Goal: Information Seeking & Learning: Learn about a topic

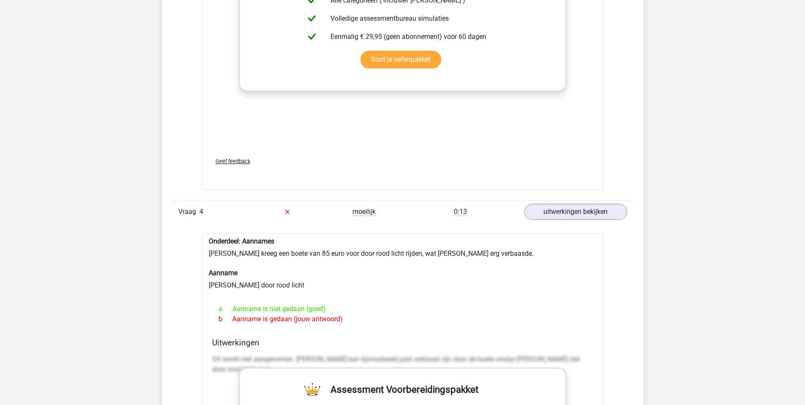
scroll to position [1986, 0]
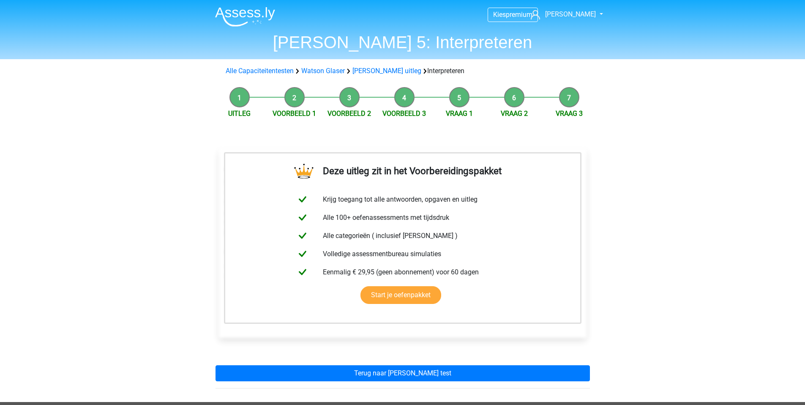
scroll to position [10, 0]
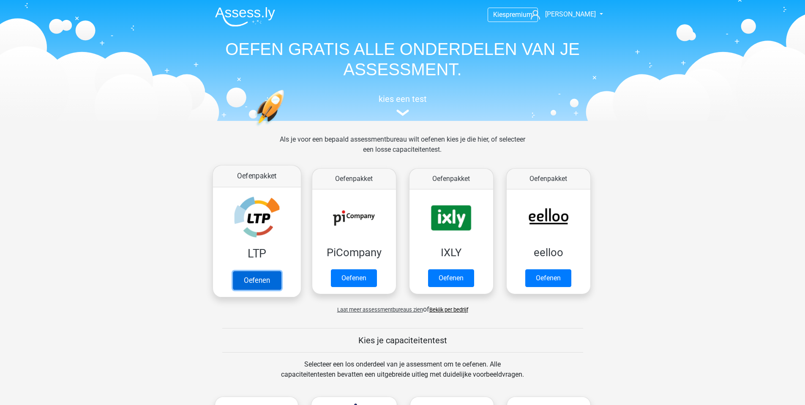
drag, startPoint x: 260, startPoint y: 281, endPoint x: 261, endPoint y: 273, distance: 7.2
click at [260, 281] on link "Oefenen" at bounding box center [256, 280] width 48 height 19
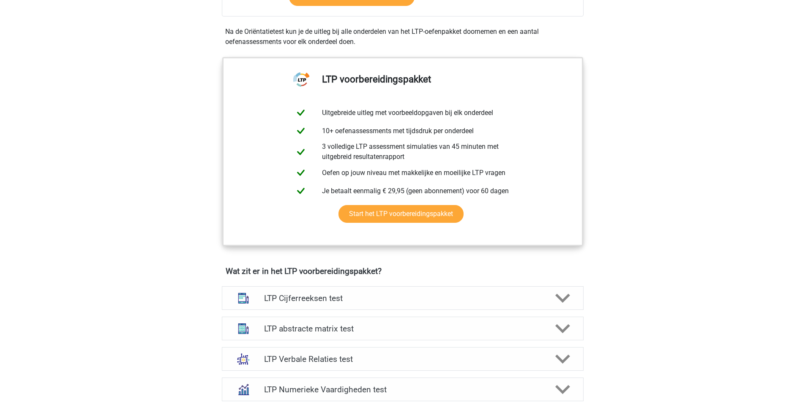
scroll to position [348, 0]
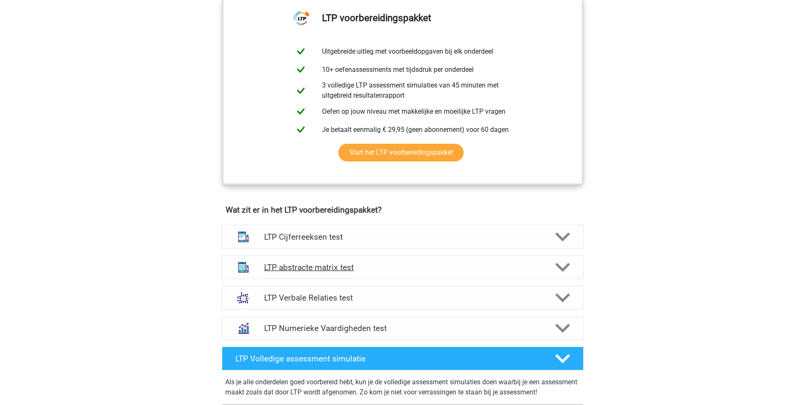
click at [290, 269] on h4 "LTP abstracte matrix test" at bounding box center [402, 267] width 277 height 10
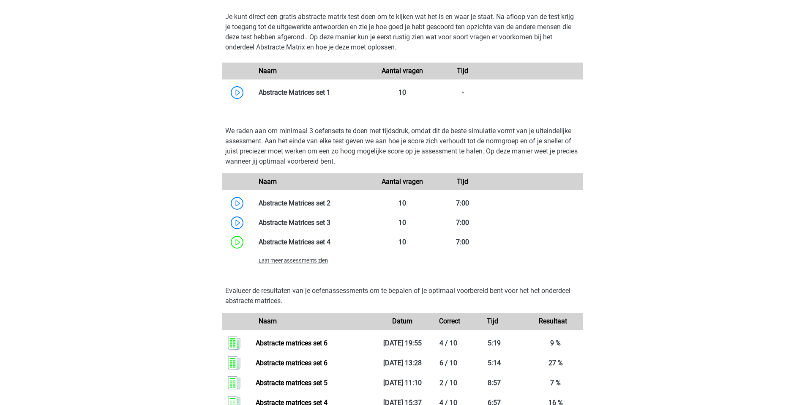
scroll to position [763, 0]
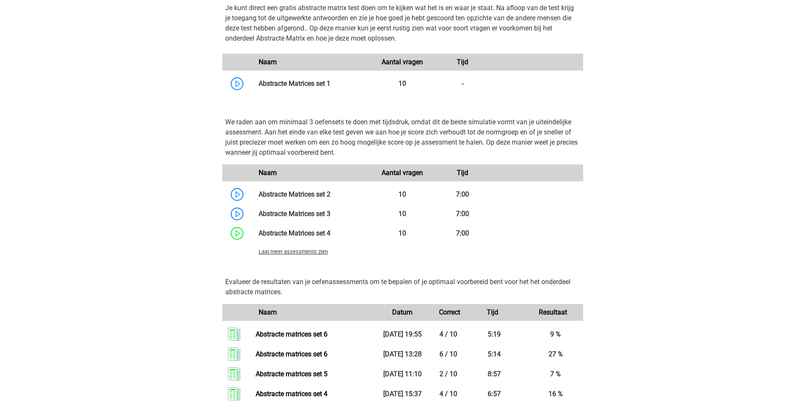
click at [291, 254] on span "Laat meer assessments zien" at bounding box center [293, 252] width 69 height 6
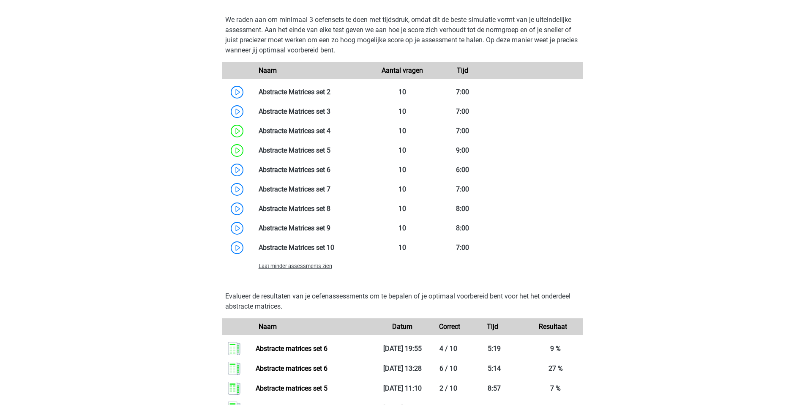
scroll to position [843, 0]
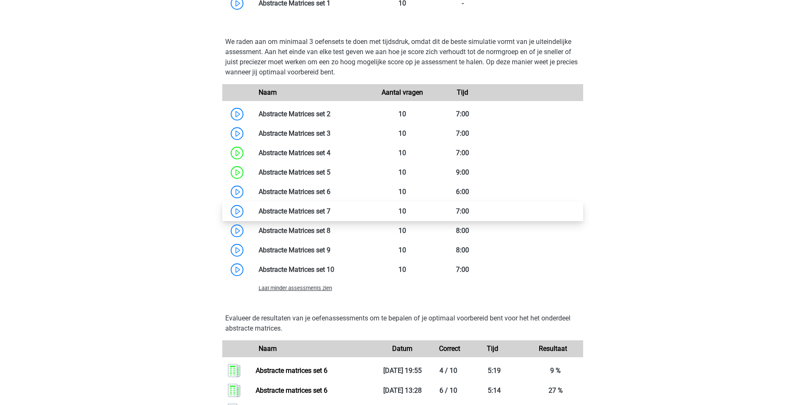
click at [331, 214] on link at bounding box center [331, 211] width 0 height 8
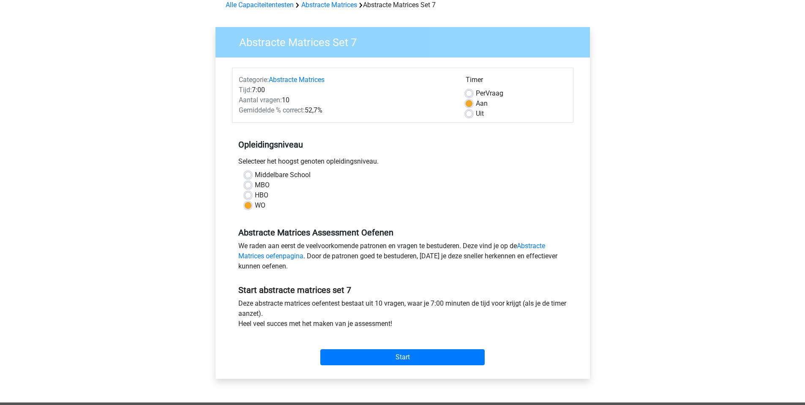
scroll to position [52, 0]
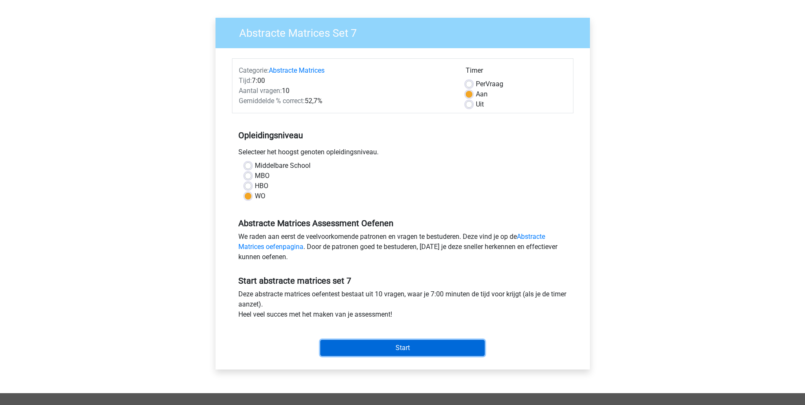
click at [396, 344] on input "Start" at bounding box center [402, 348] width 164 height 16
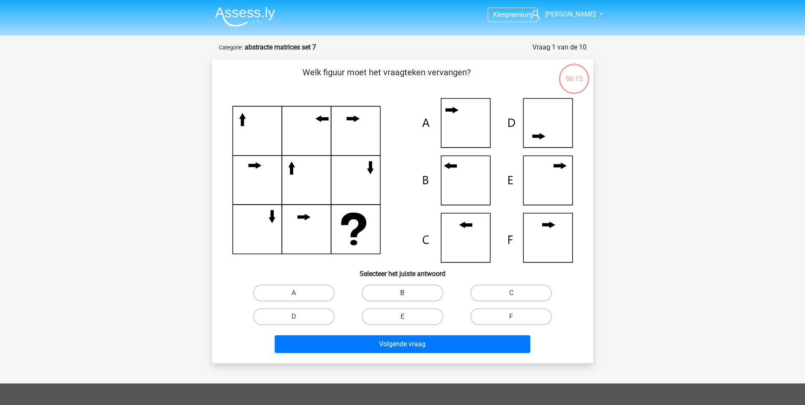
drag, startPoint x: 416, startPoint y: 295, endPoint x: 418, endPoint y: 311, distance: 16.6
click at [416, 295] on label "B" at bounding box center [403, 292] width 82 height 17
click at [408, 295] on input "B" at bounding box center [404, 295] width 5 height 5
radio input "true"
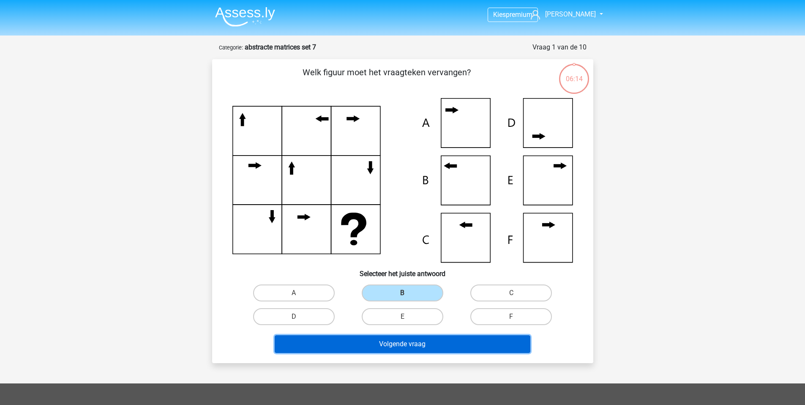
click at [423, 348] on button "Volgende vraag" at bounding box center [403, 344] width 256 height 18
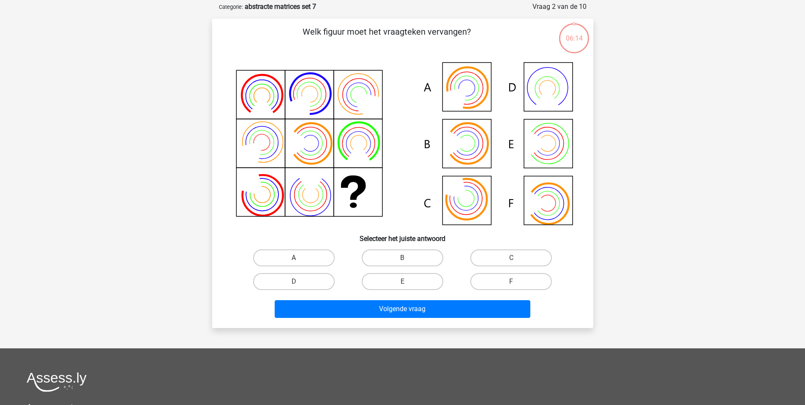
scroll to position [42, 0]
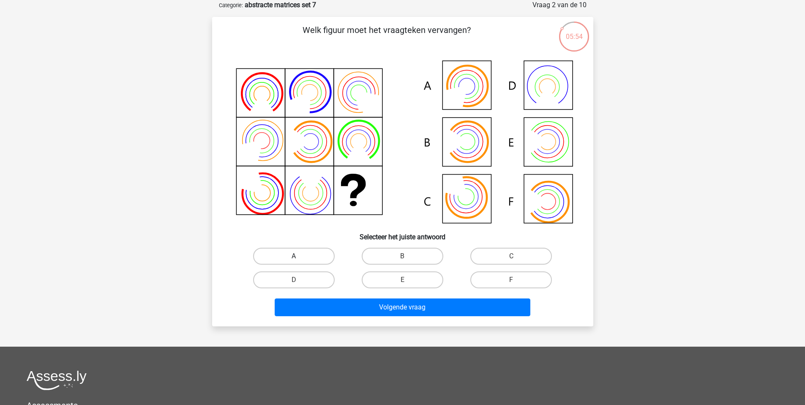
click at [311, 253] on label "A" at bounding box center [294, 256] width 82 height 17
click at [299, 256] on input "A" at bounding box center [296, 258] width 5 height 5
radio input "true"
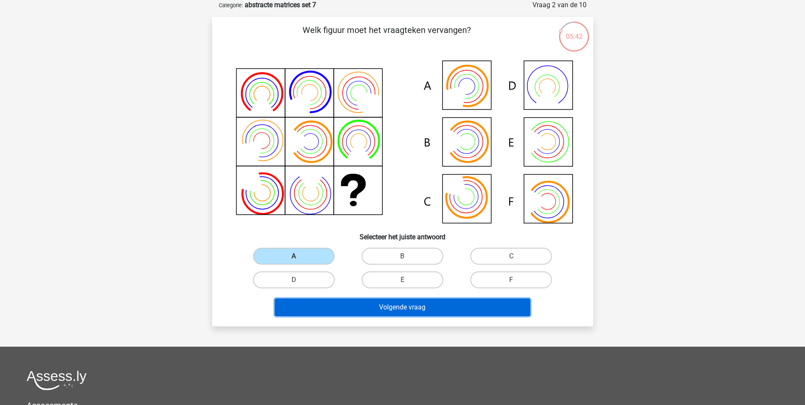
click at [426, 312] on button "Volgende vraag" at bounding box center [403, 307] width 256 height 18
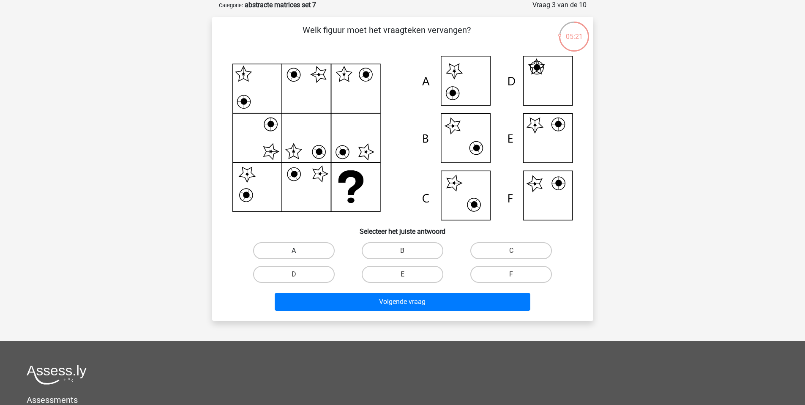
click at [302, 252] on label "A" at bounding box center [294, 250] width 82 height 17
click at [299, 252] on input "A" at bounding box center [296, 253] width 5 height 5
radio input "true"
click at [393, 273] on label "E" at bounding box center [403, 274] width 82 height 17
click at [402, 274] on input "E" at bounding box center [404, 276] width 5 height 5
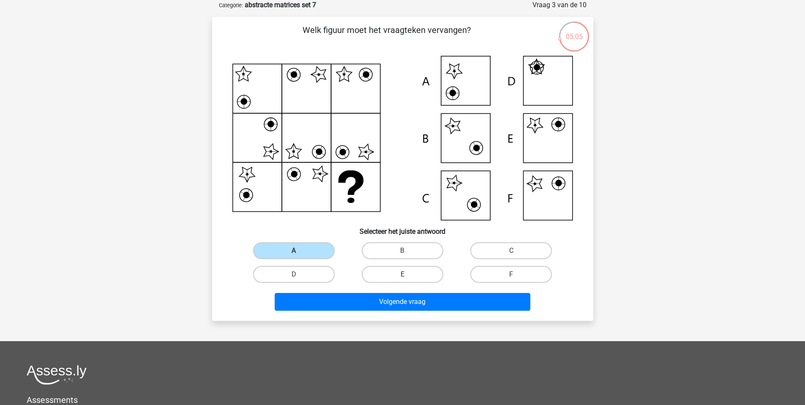
radio input "true"
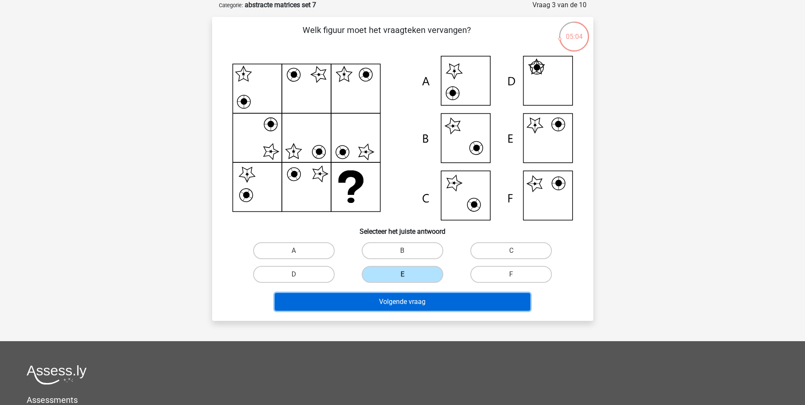
click at [396, 306] on button "Volgende vraag" at bounding box center [403, 302] width 256 height 18
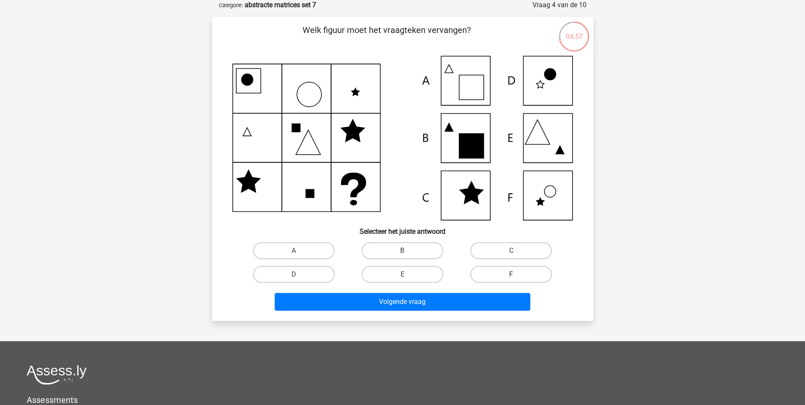
click at [496, 273] on label "F" at bounding box center [511, 274] width 82 height 17
click at [511, 274] on input "F" at bounding box center [513, 276] width 5 height 5
radio input "true"
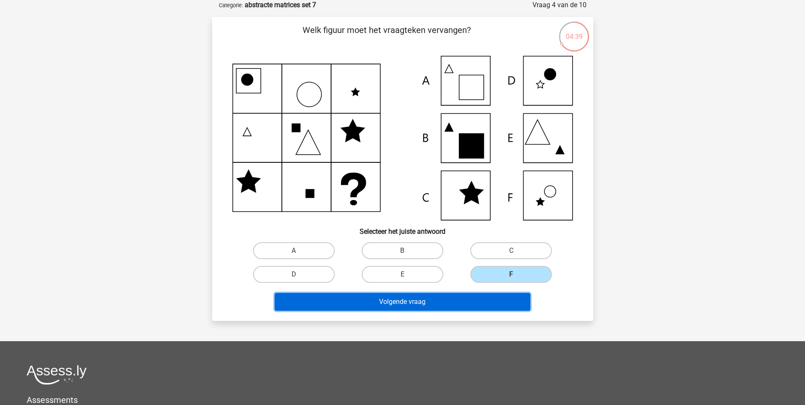
click at [436, 305] on button "Volgende vraag" at bounding box center [403, 302] width 256 height 18
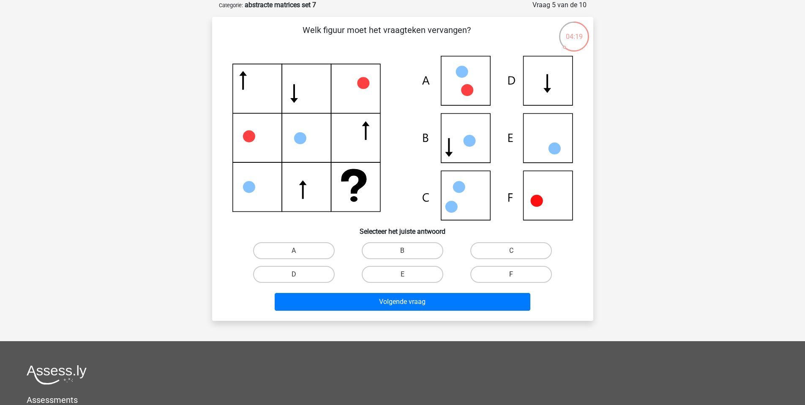
click at [505, 278] on label "F" at bounding box center [511, 274] width 82 height 17
click at [511, 278] on input "F" at bounding box center [513, 276] width 5 height 5
radio input "true"
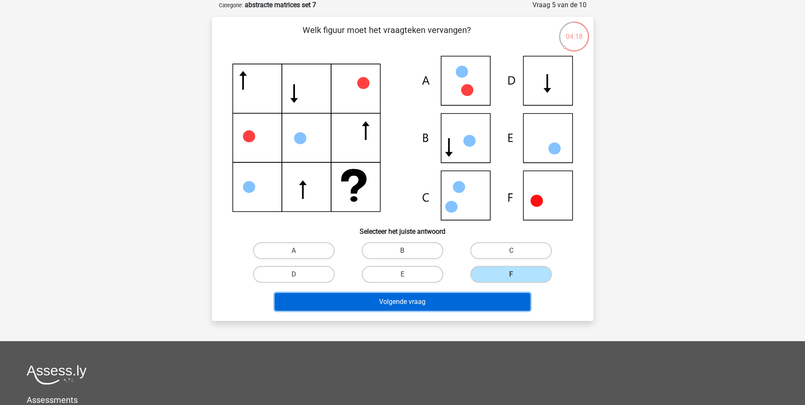
click at [476, 303] on button "Volgende vraag" at bounding box center [403, 302] width 256 height 18
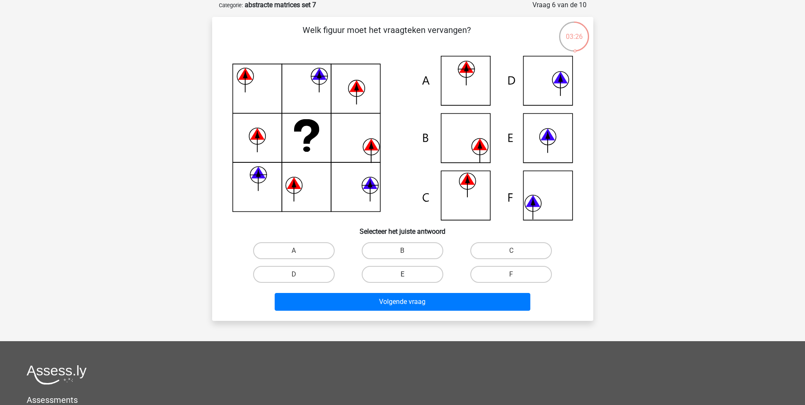
click at [425, 276] on label "E" at bounding box center [403, 274] width 82 height 17
click at [408, 276] on input "E" at bounding box center [404, 276] width 5 height 5
radio input "true"
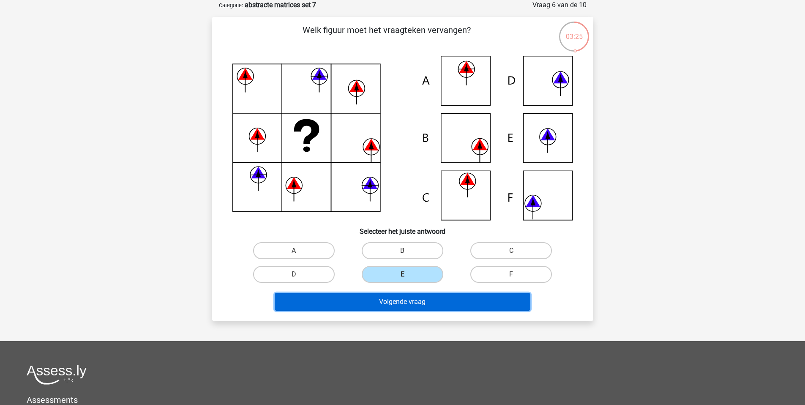
click at [426, 309] on button "Volgende vraag" at bounding box center [403, 302] width 256 height 18
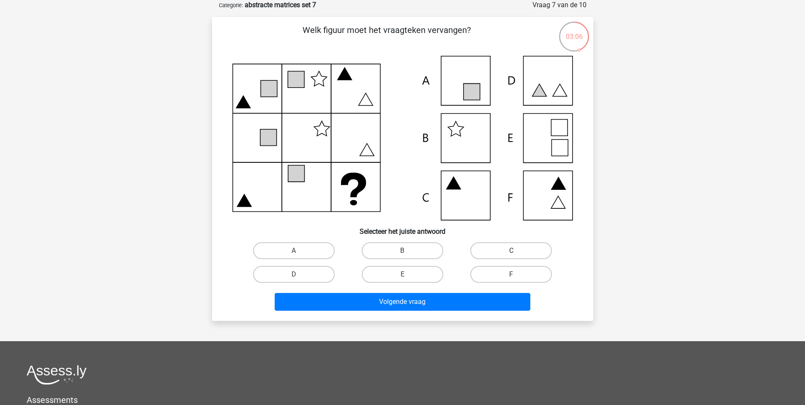
click at [497, 252] on label "C" at bounding box center [511, 250] width 82 height 17
click at [511, 252] on input "C" at bounding box center [513, 253] width 5 height 5
radio input "true"
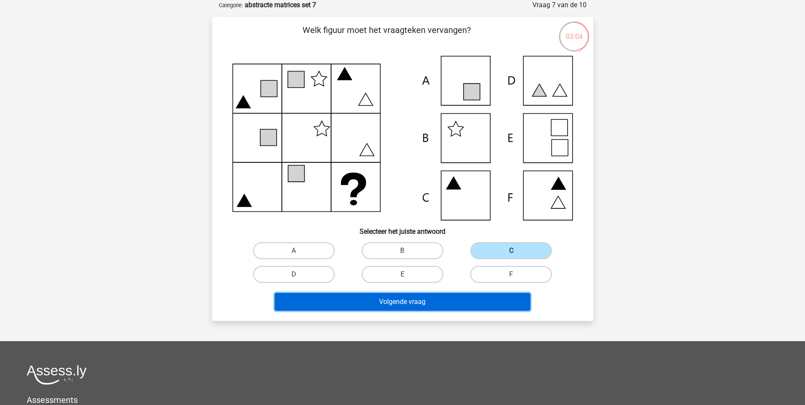
click at [445, 306] on button "Volgende vraag" at bounding box center [403, 302] width 256 height 18
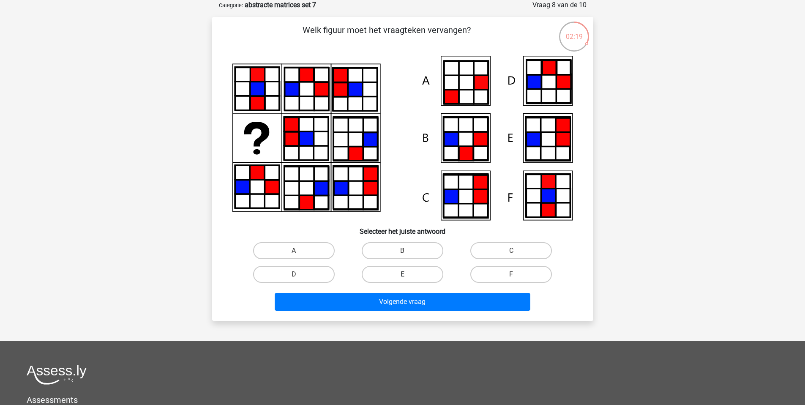
click at [414, 276] on label "E" at bounding box center [403, 274] width 82 height 17
click at [408, 276] on input "E" at bounding box center [404, 276] width 5 height 5
radio input "true"
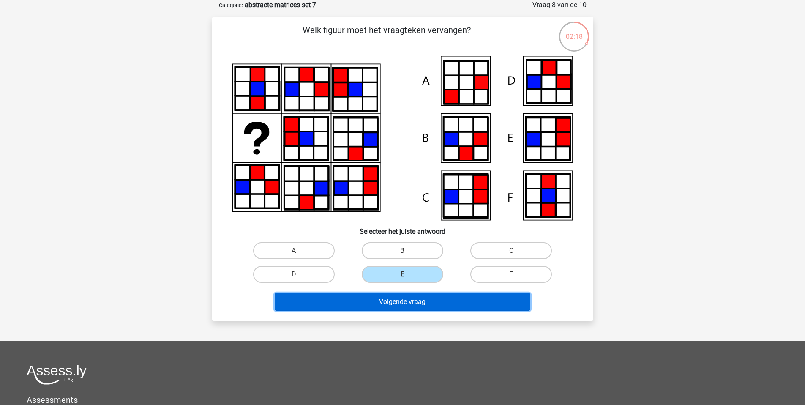
click at [412, 302] on button "Volgende vraag" at bounding box center [403, 302] width 256 height 18
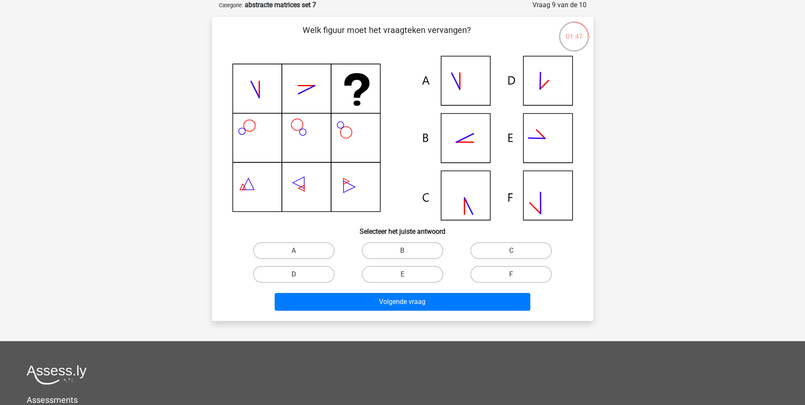
click at [303, 275] on label "D" at bounding box center [294, 274] width 82 height 17
click at [299, 275] on input "D" at bounding box center [296, 276] width 5 height 5
radio input "true"
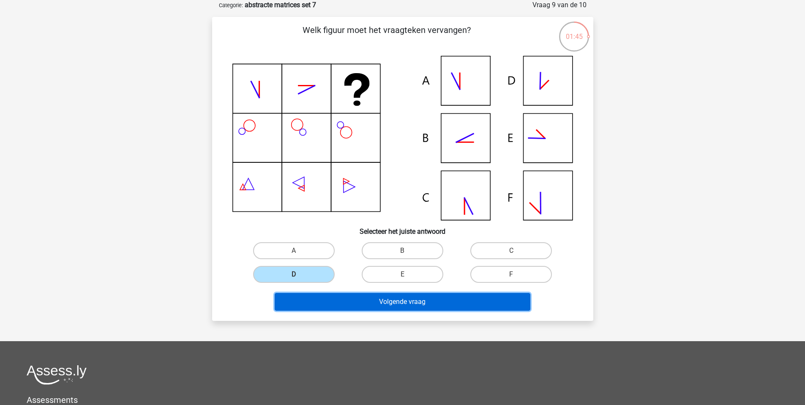
click at [448, 303] on button "Volgende vraag" at bounding box center [403, 302] width 256 height 18
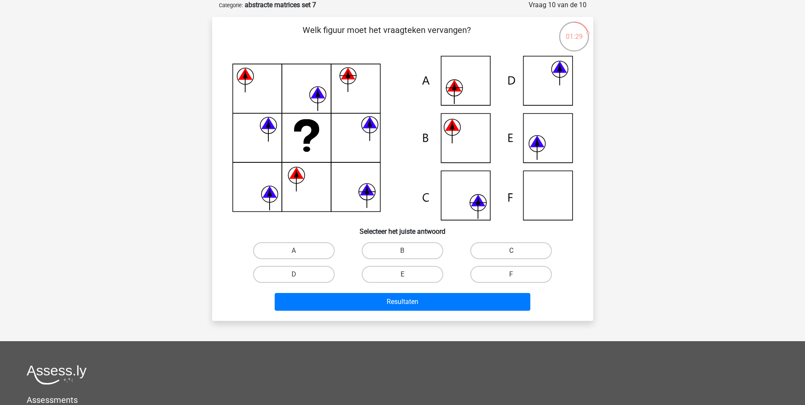
click at [498, 250] on label "C" at bounding box center [511, 250] width 82 height 17
click at [511, 251] on input "C" at bounding box center [513, 253] width 5 height 5
radio input "true"
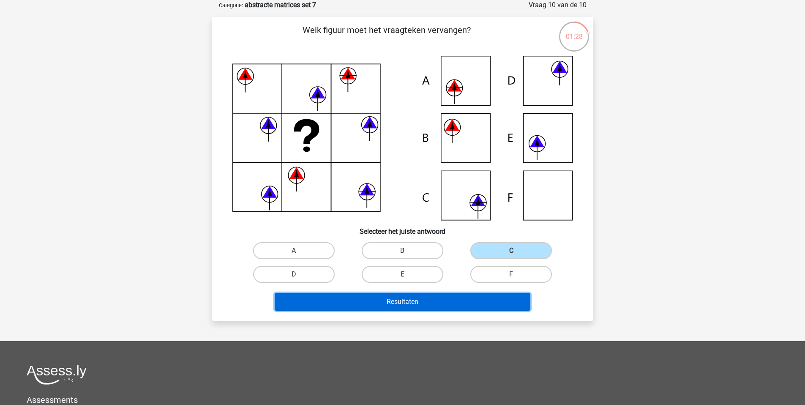
click at [472, 307] on button "Resultaten" at bounding box center [403, 302] width 256 height 18
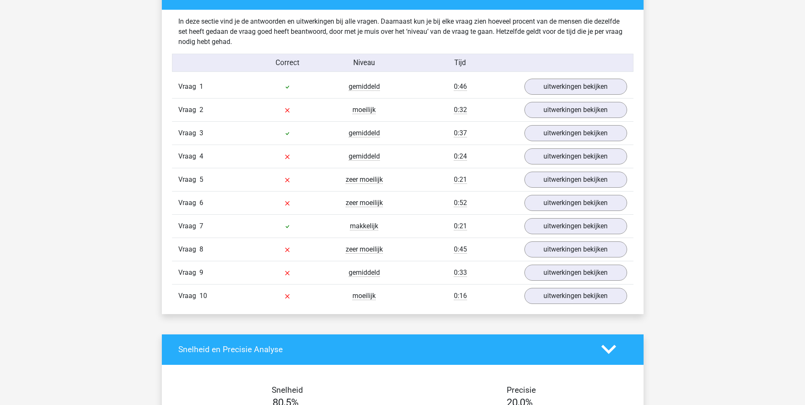
scroll to position [658, 0]
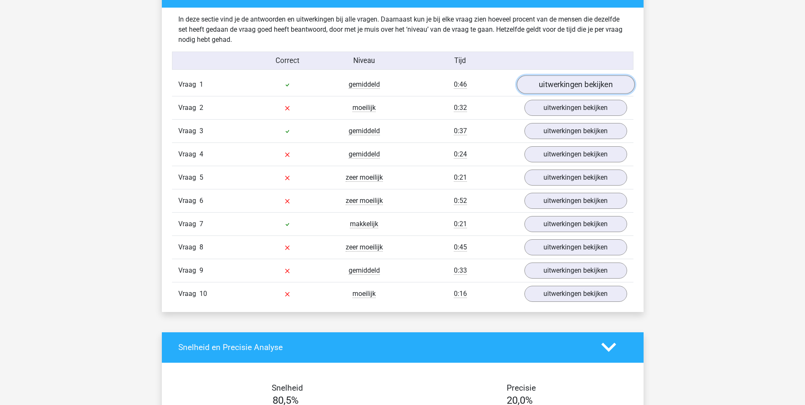
click at [593, 87] on link "uitwerkingen bekijken" at bounding box center [575, 84] width 118 height 19
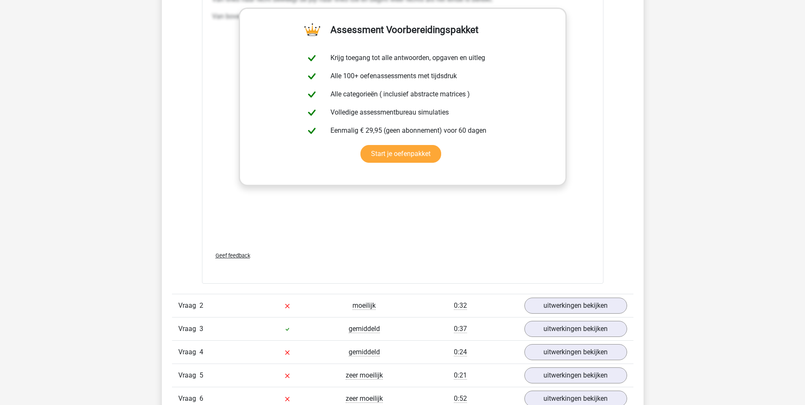
scroll to position [1072, 0]
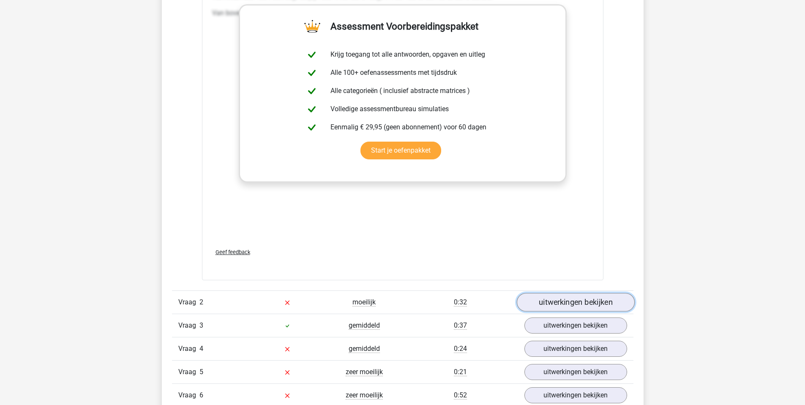
click at [558, 308] on link "uitwerkingen bekijken" at bounding box center [575, 302] width 118 height 19
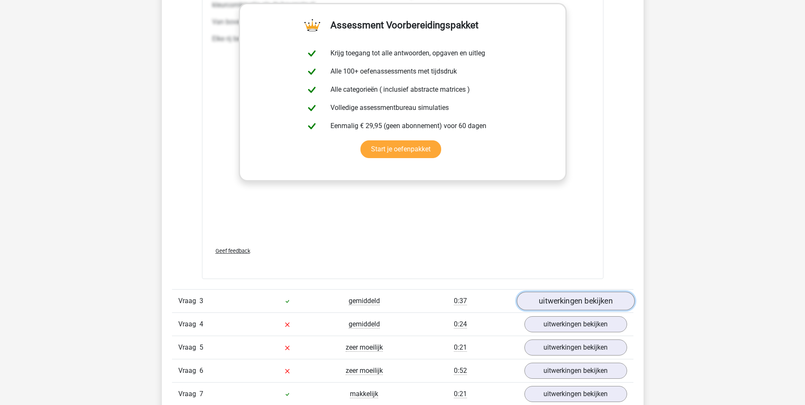
click at [590, 306] on link "uitwerkingen bekijken" at bounding box center [575, 301] width 118 height 19
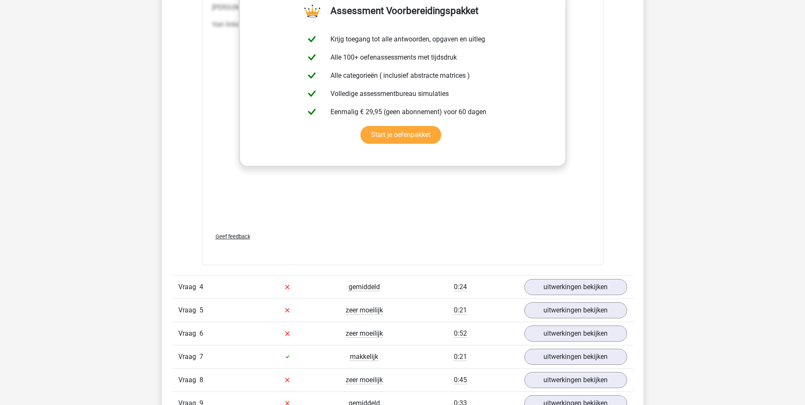
scroll to position [2372, 0]
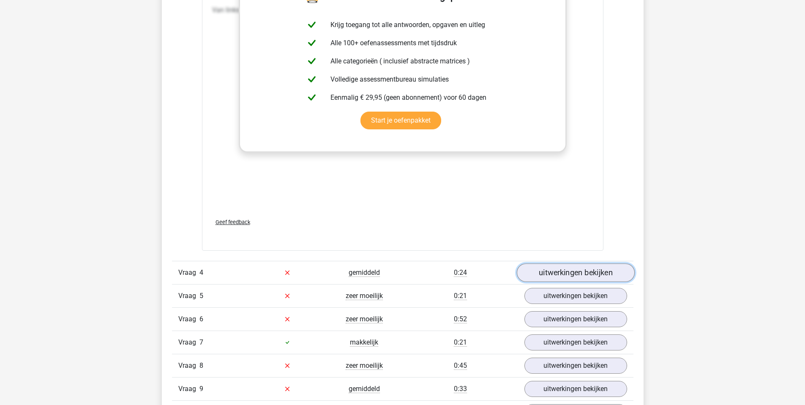
click at [569, 270] on link "uitwerkingen bekijken" at bounding box center [575, 272] width 118 height 19
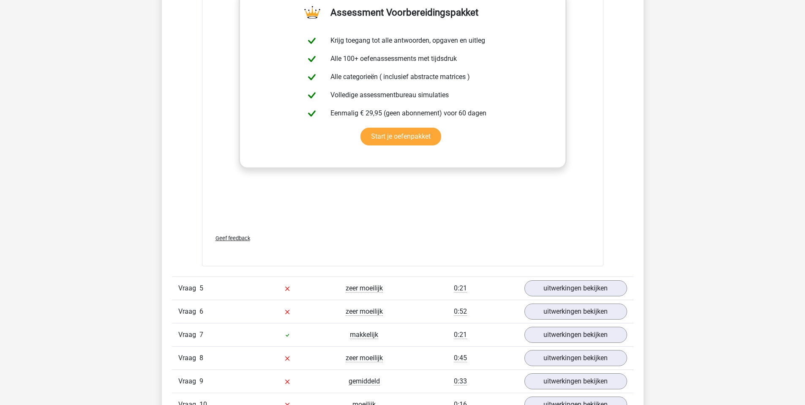
scroll to position [3024, 0]
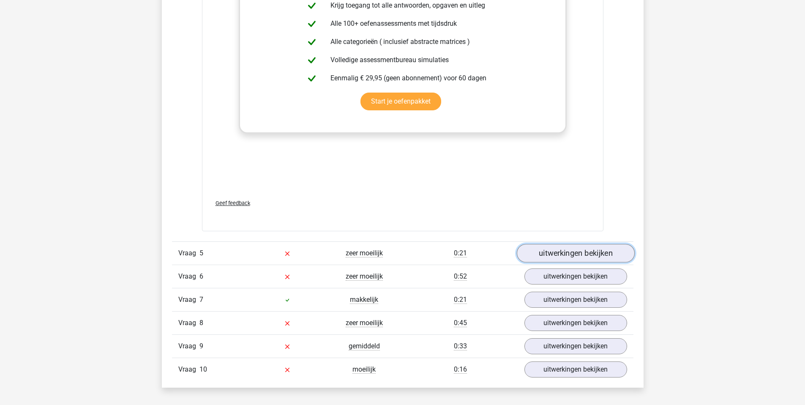
click at [568, 252] on link "uitwerkingen bekijken" at bounding box center [575, 253] width 118 height 19
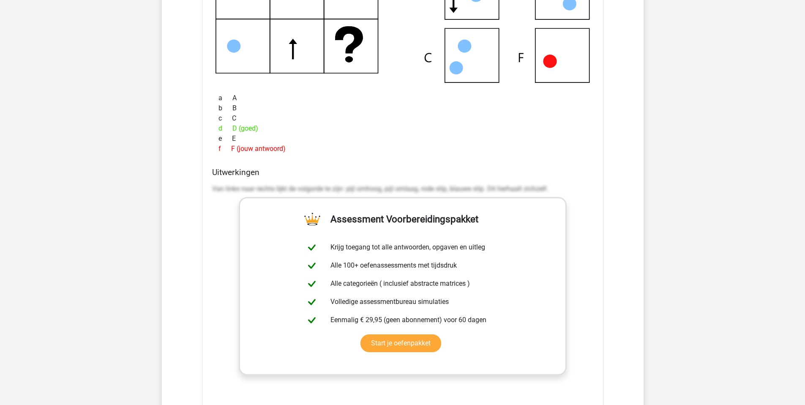
scroll to position [3698, 0]
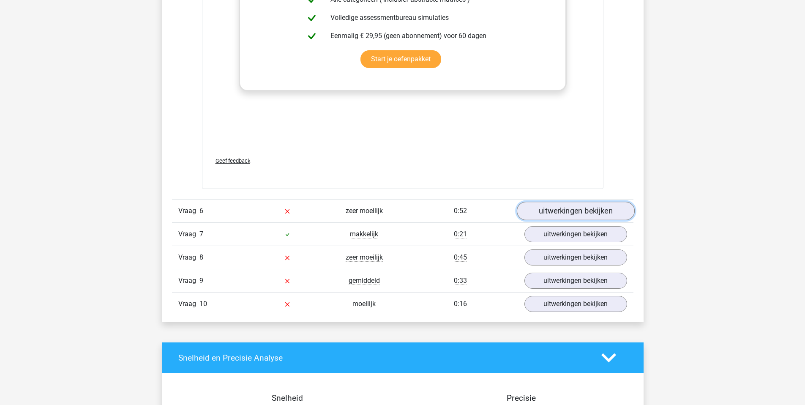
click at [585, 212] on link "uitwerkingen bekijken" at bounding box center [575, 211] width 118 height 19
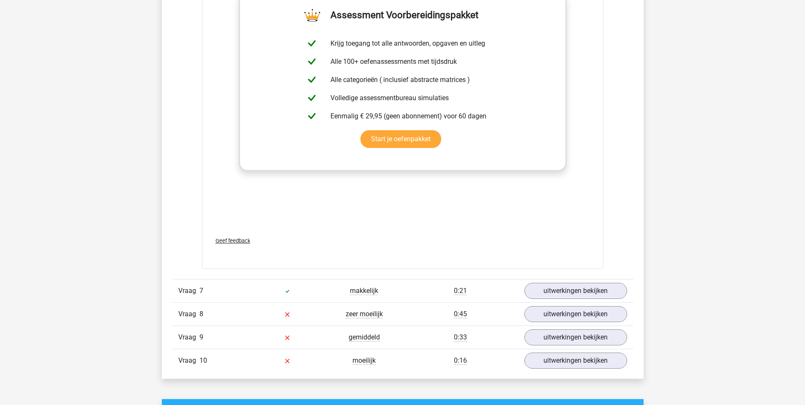
scroll to position [4306, 0]
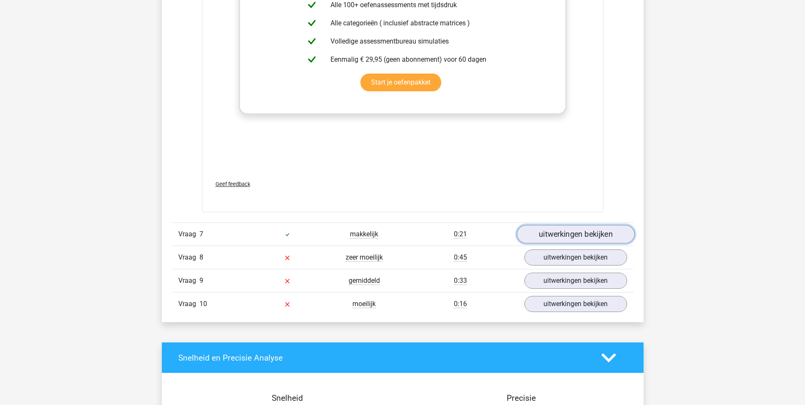
click at [571, 238] on link "uitwerkingen bekijken" at bounding box center [575, 234] width 118 height 19
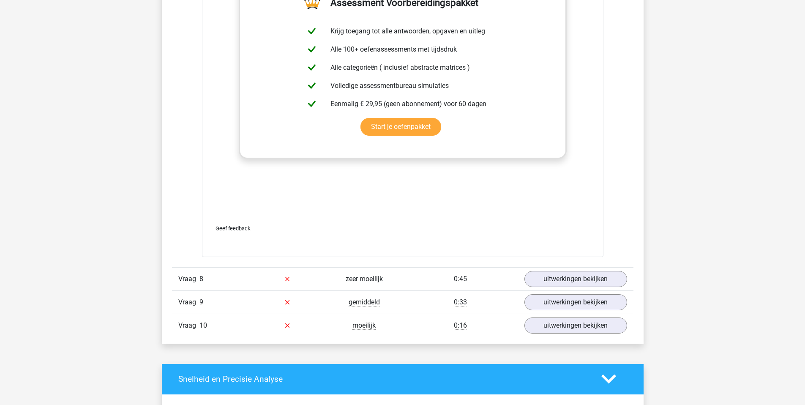
scroll to position [4900, 0]
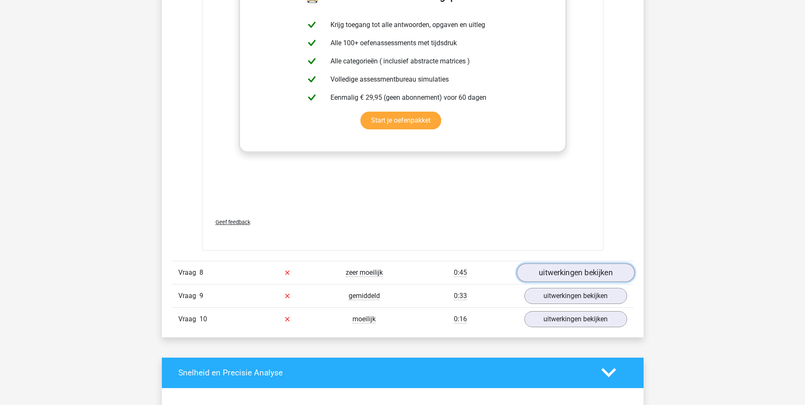
click at [591, 270] on link "uitwerkingen bekijken" at bounding box center [575, 272] width 118 height 19
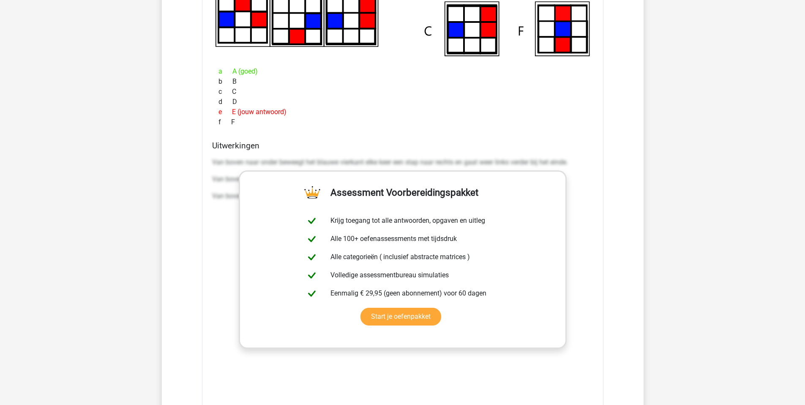
scroll to position [5494, 0]
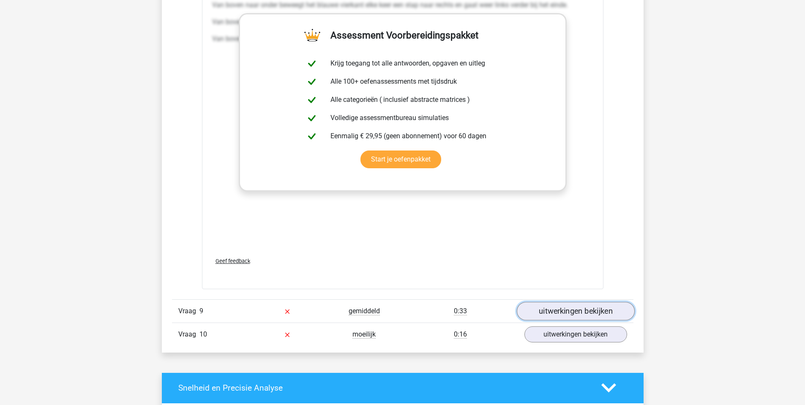
click at [563, 316] on link "uitwerkingen bekijken" at bounding box center [575, 311] width 118 height 19
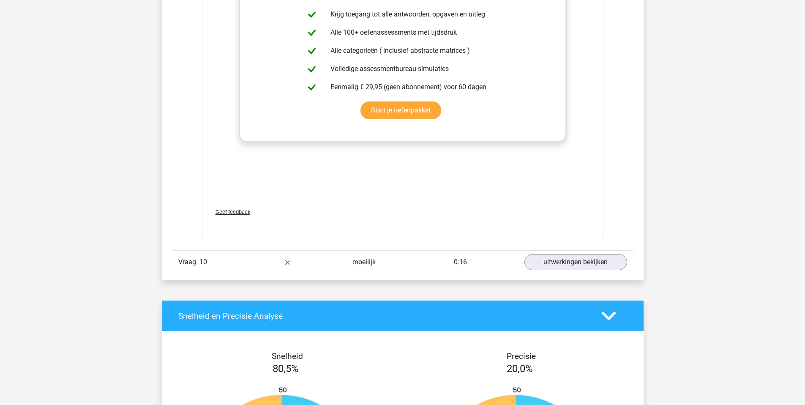
scroll to position [6189, 0]
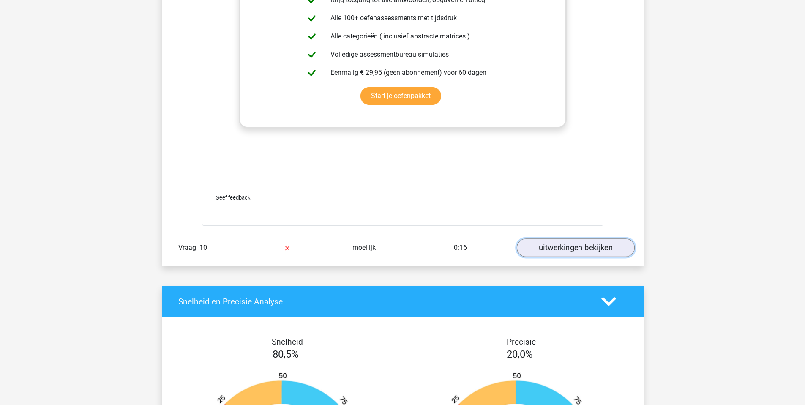
click at [566, 251] on link "uitwerkingen bekijken" at bounding box center [575, 247] width 118 height 19
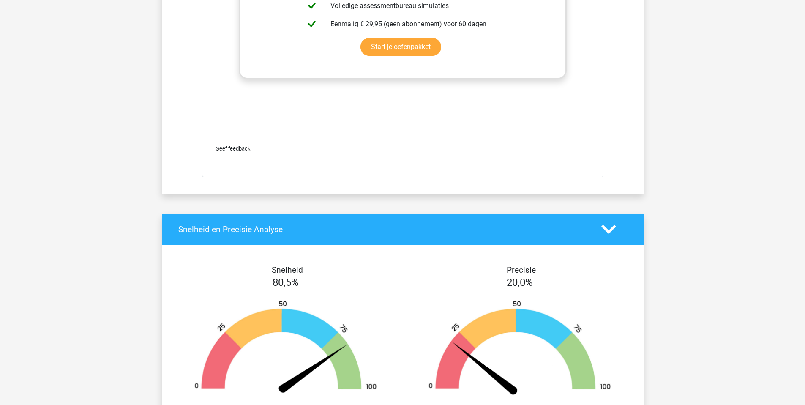
scroll to position [6959, 0]
